Goal: Task Accomplishment & Management: Use online tool/utility

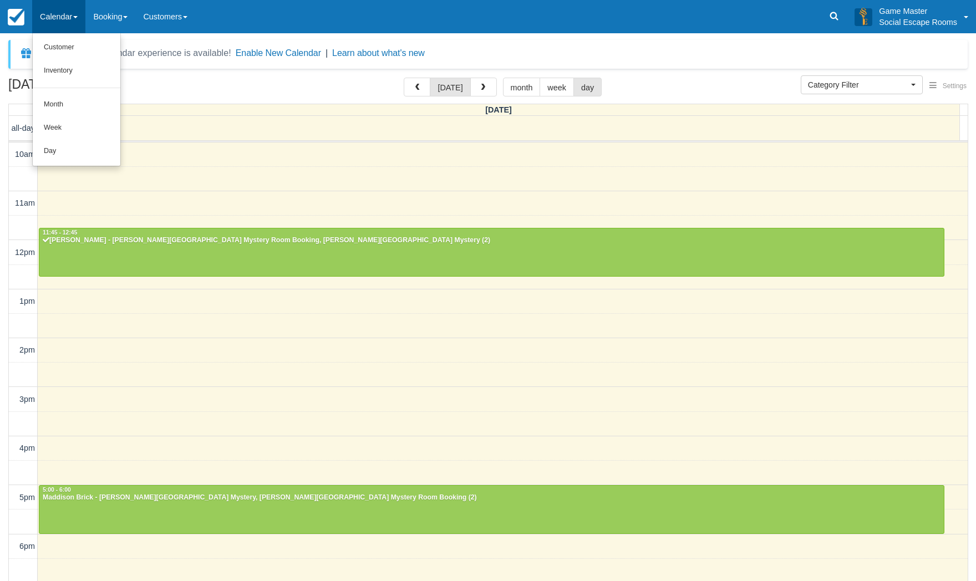
select select
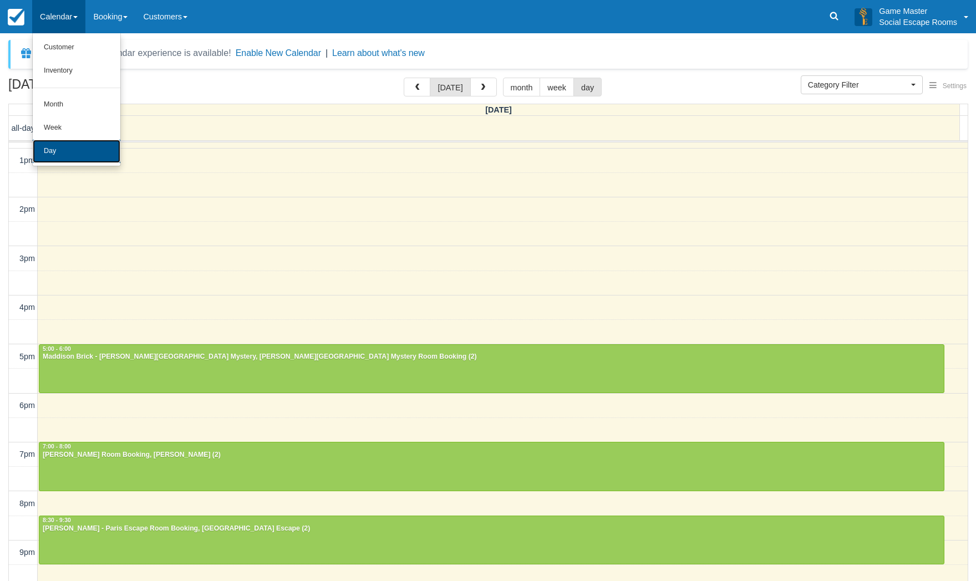
click at [65, 146] on link "Day" at bounding box center [77, 151] width 88 height 23
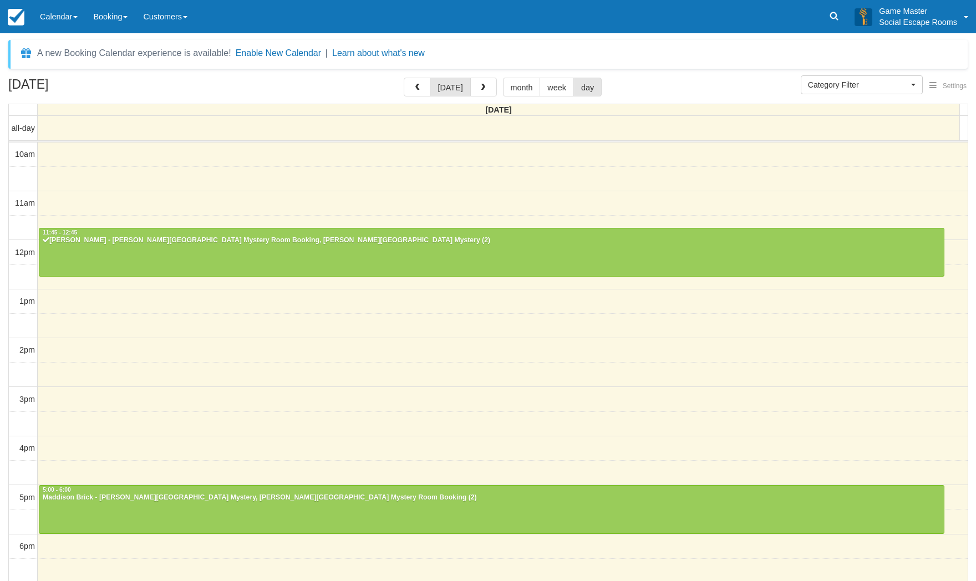
select select
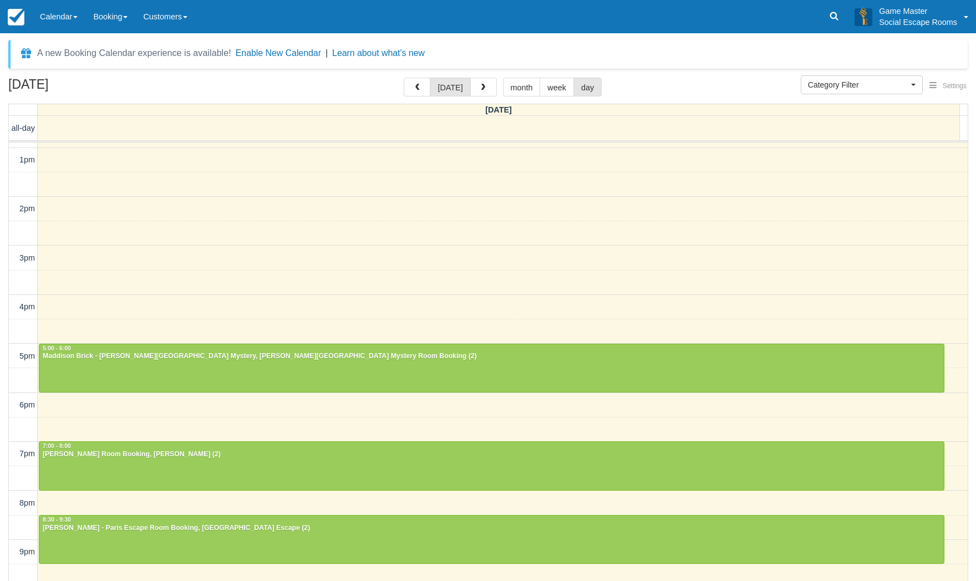
scroll to position [141, 0]
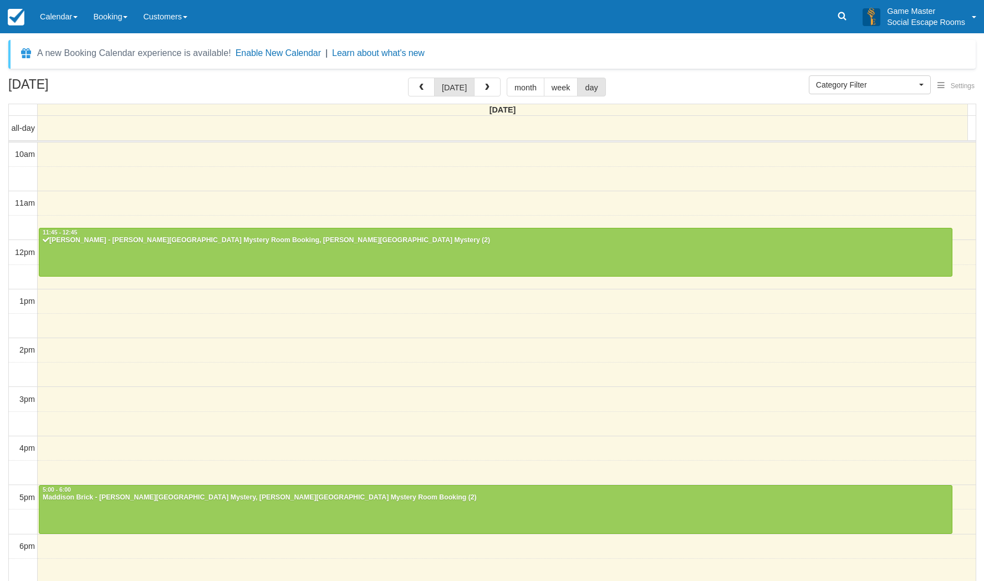
select select
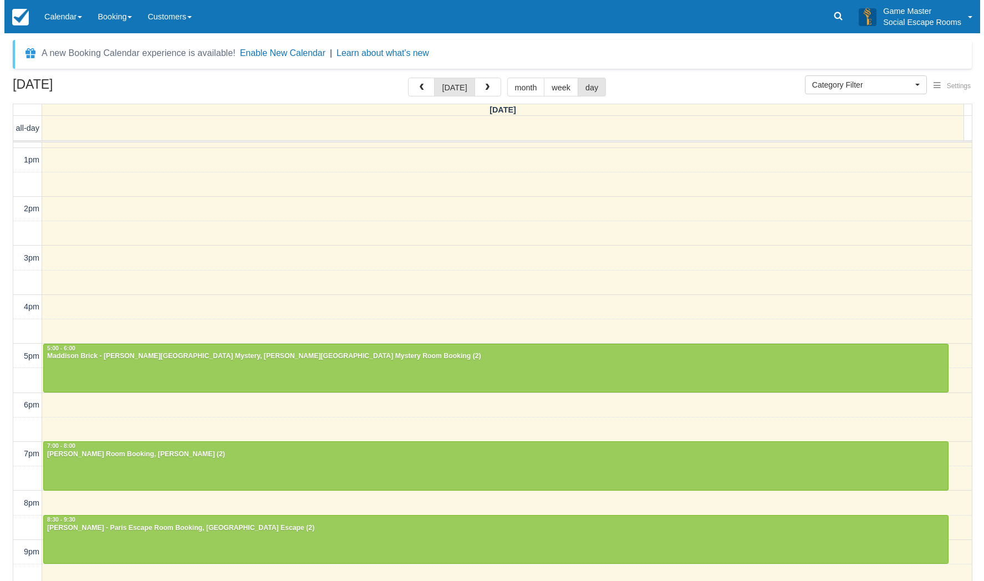
scroll to position [141, 0]
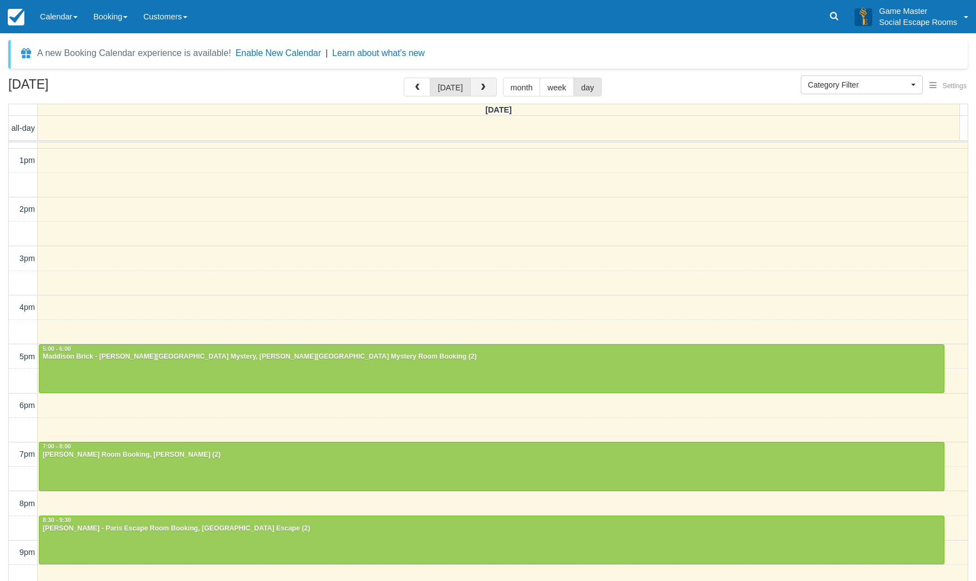
click at [486, 88] on button "button" at bounding box center [483, 87] width 27 height 19
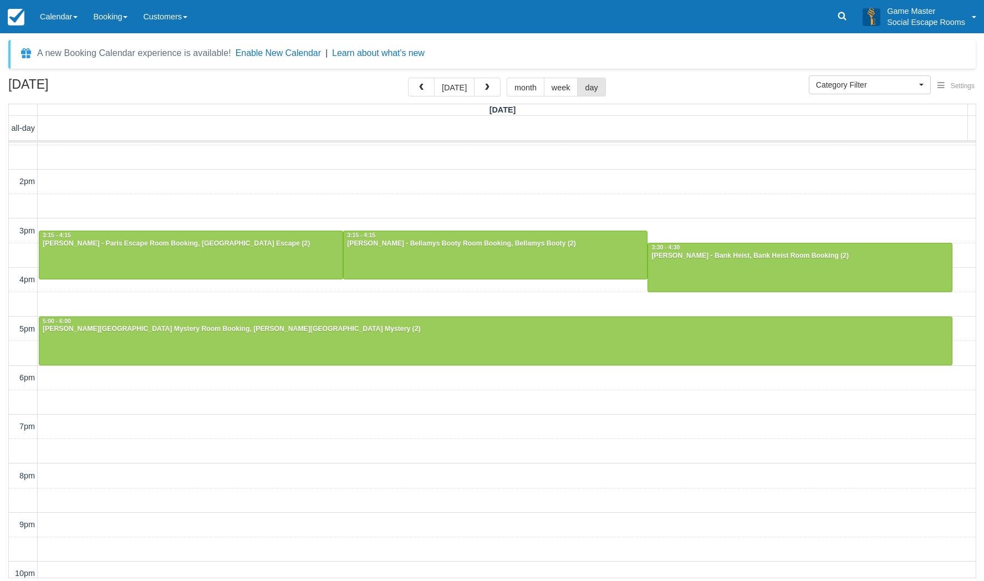
scroll to position [176, 0]
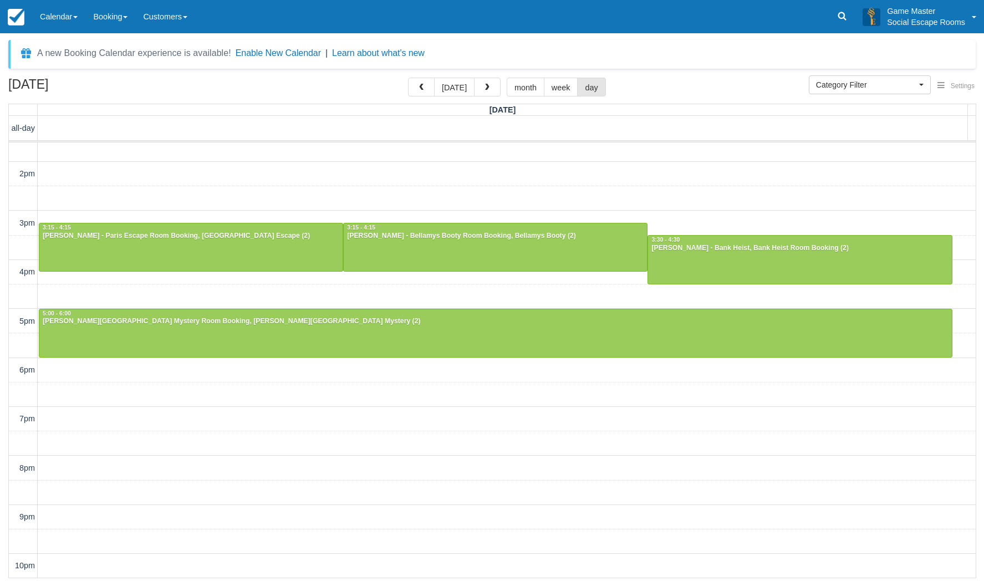
click at [483, 74] on div "A new Booking Calendar experience is available! Enable New Calendar | Learn abo…" at bounding box center [492, 310] width 968 height 541
click at [484, 85] on span "button" at bounding box center [488, 88] width 8 height 8
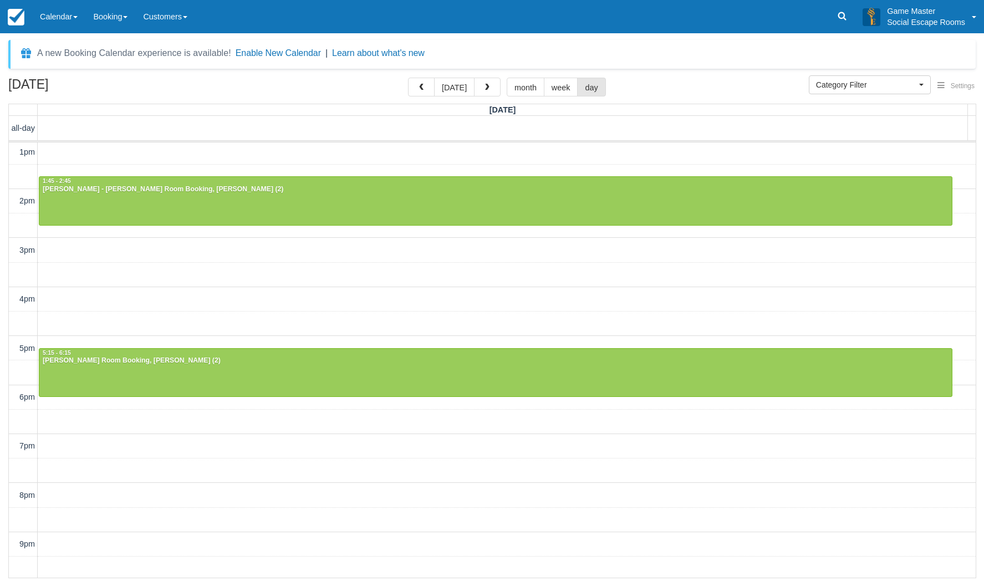
scroll to position [176, 0]
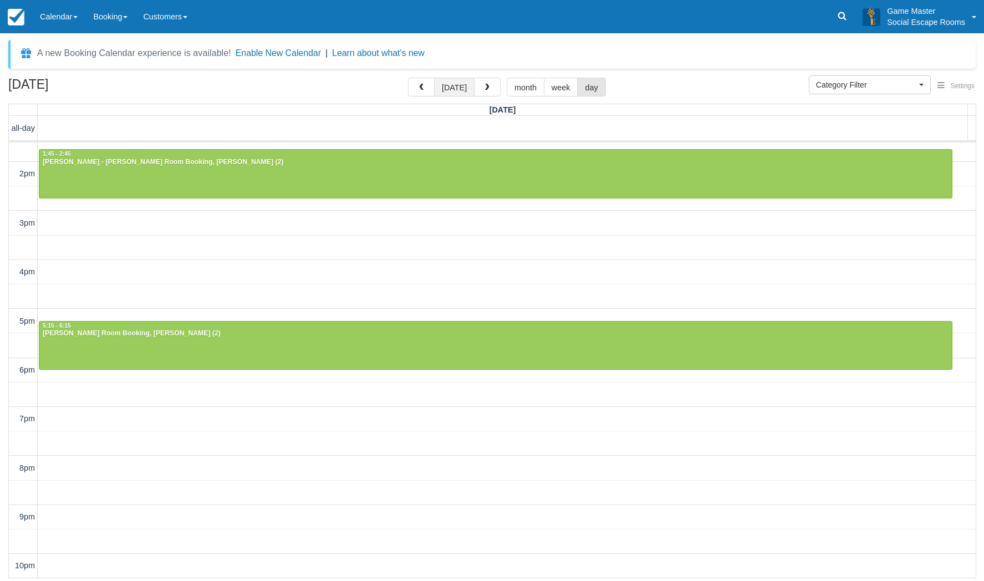
click at [459, 87] on button "today" at bounding box center [454, 87] width 40 height 19
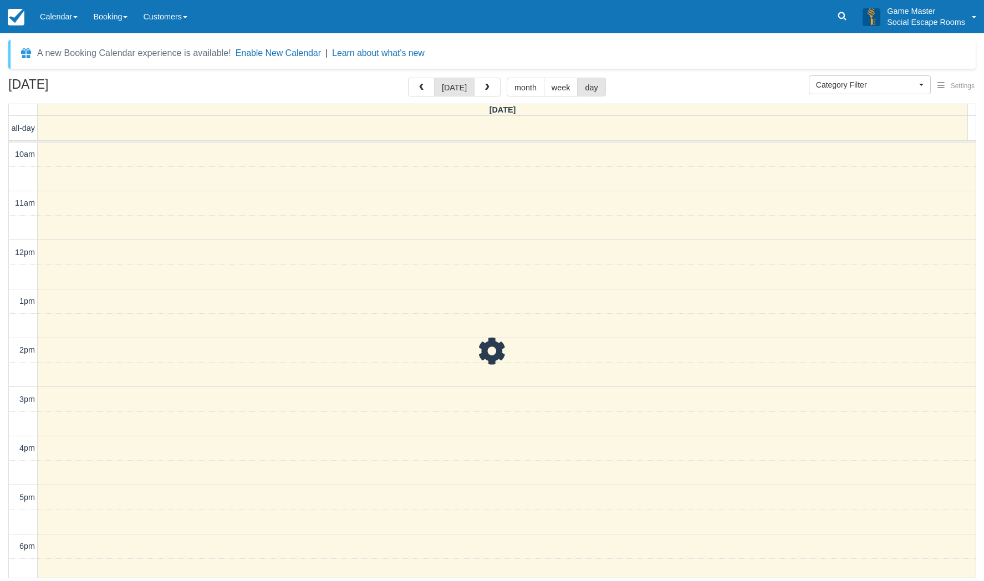
scroll to position [177, 0]
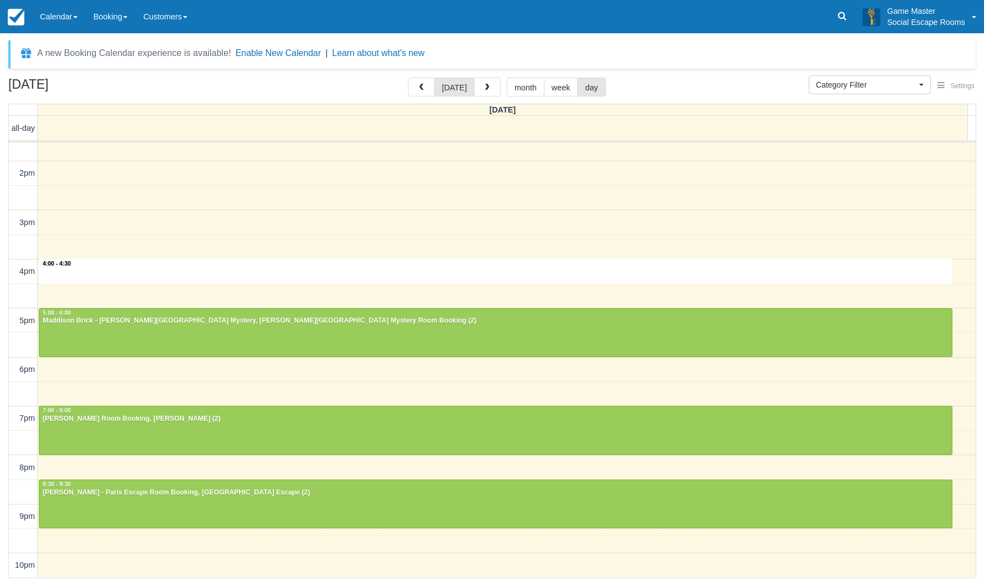
click at [371, 276] on div "10am 11am 12pm 1pm 2pm 3pm 4pm 5pm 6pm 7pm 8pm 9pm 10pm 4:00 - 4:30 11:45 - 12:…" at bounding box center [492, 272] width 967 height 612
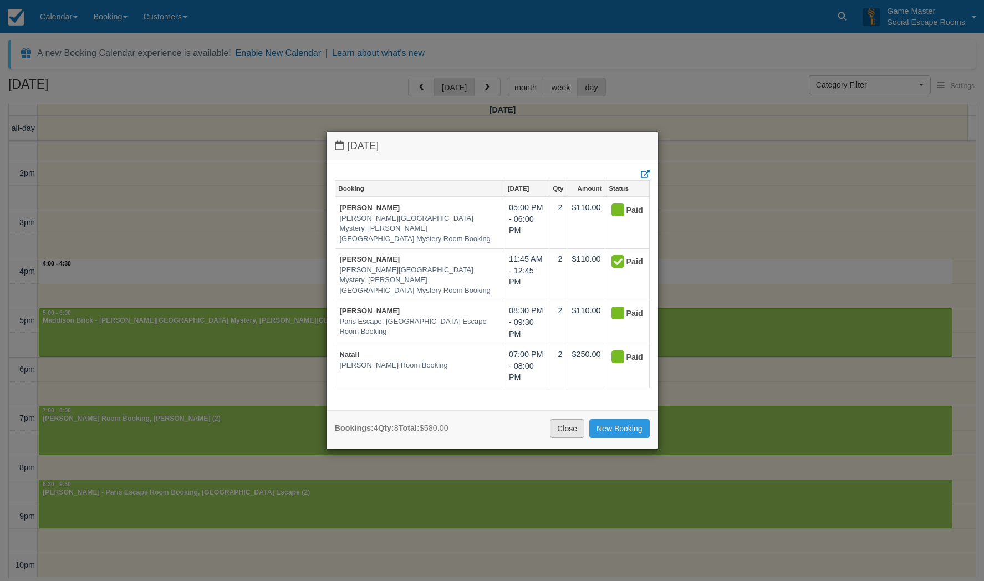
click at [554, 427] on link "Close" at bounding box center [567, 428] width 34 height 19
